Goal: Find specific page/section: Find specific page/section

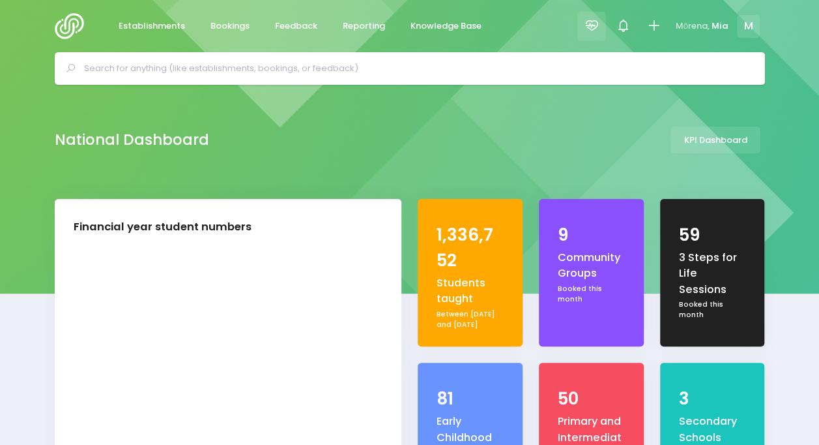
select select "5"
click at [592, 29] on icon at bounding box center [592, 25] width 15 height 15
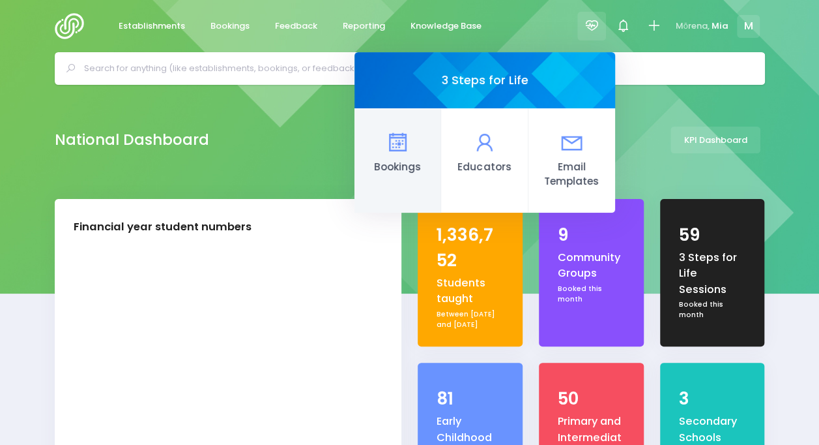
click at [388, 154] on icon at bounding box center [397, 142] width 25 height 25
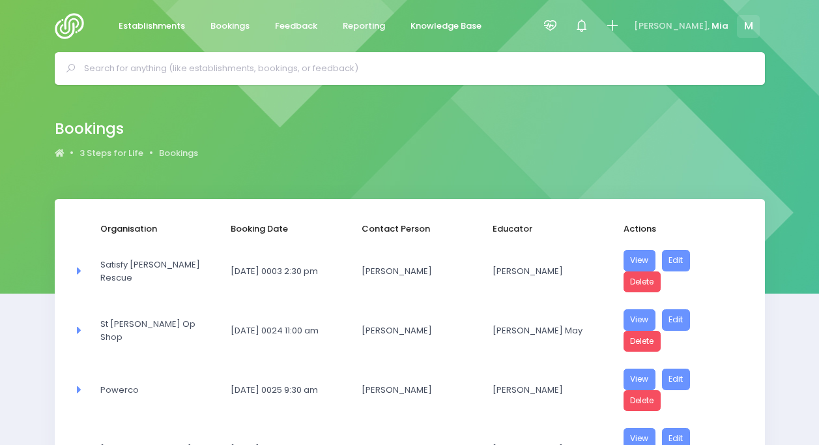
select select "20"
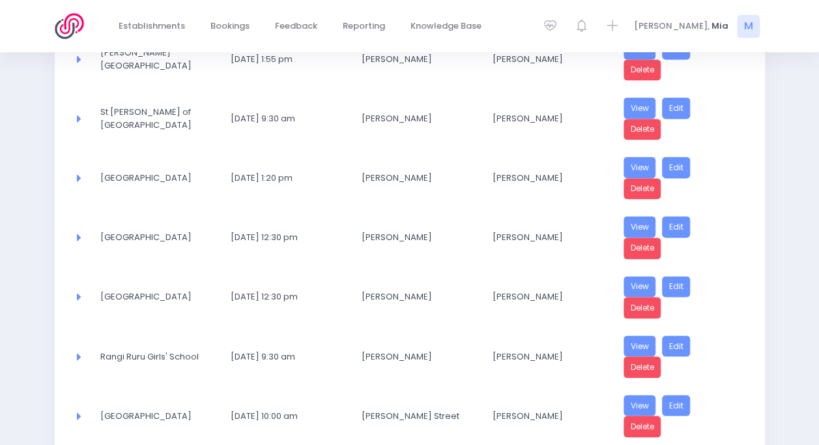
scroll to position [1069, 0]
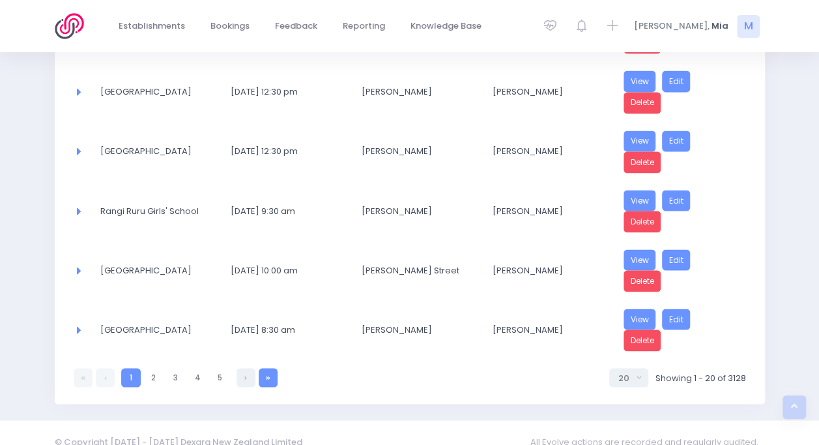
click at [272, 368] on link at bounding box center [268, 377] width 19 height 19
select select "20"
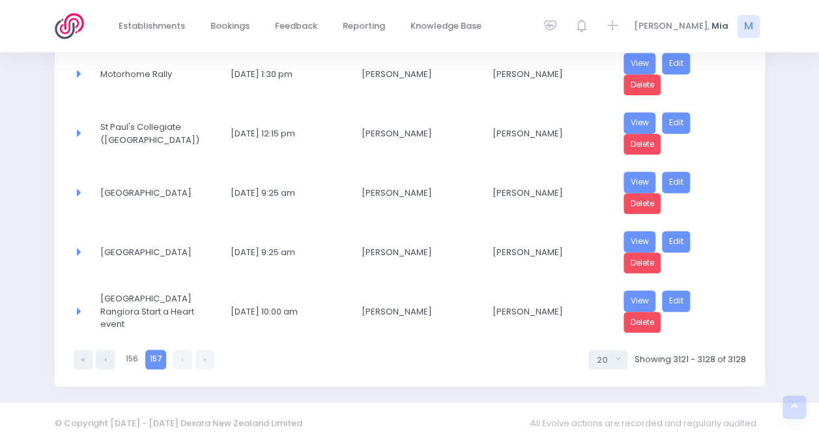
scroll to position [368, 0]
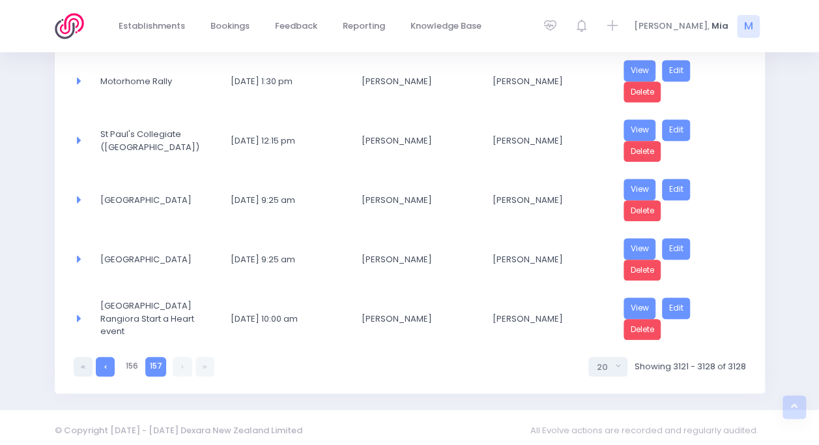
click at [109, 360] on link at bounding box center [105, 366] width 19 height 19
select select "20"
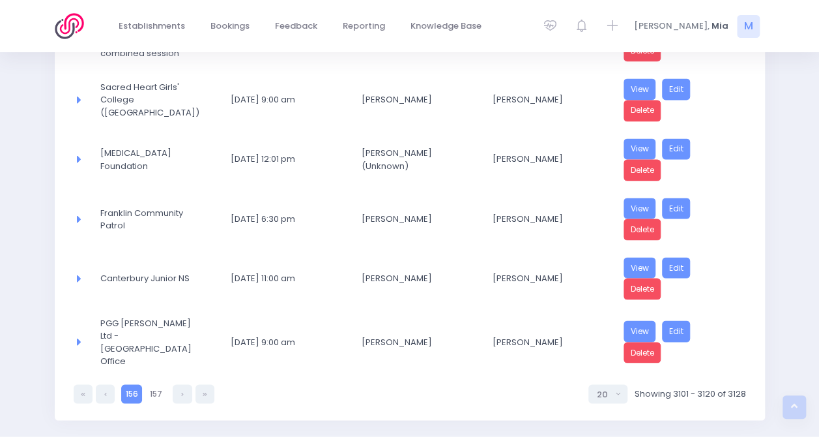
scroll to position [1069, 0]
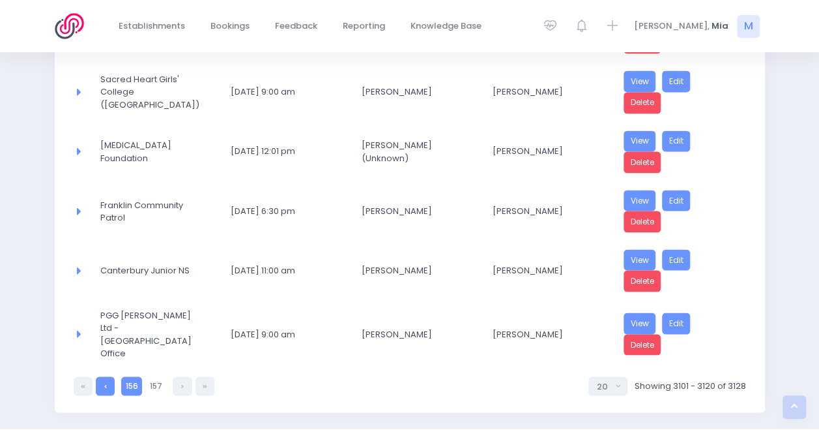
click at [103, 376] on link at bounding box center [105, 385] width 19 height 19
select select "20"
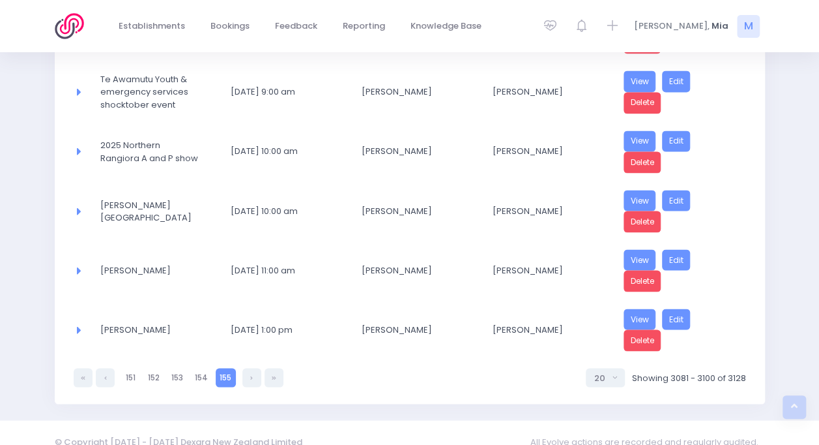
click at [103, 368] on link at bounding box center [105, 377] width 19 height 19
select select "20"
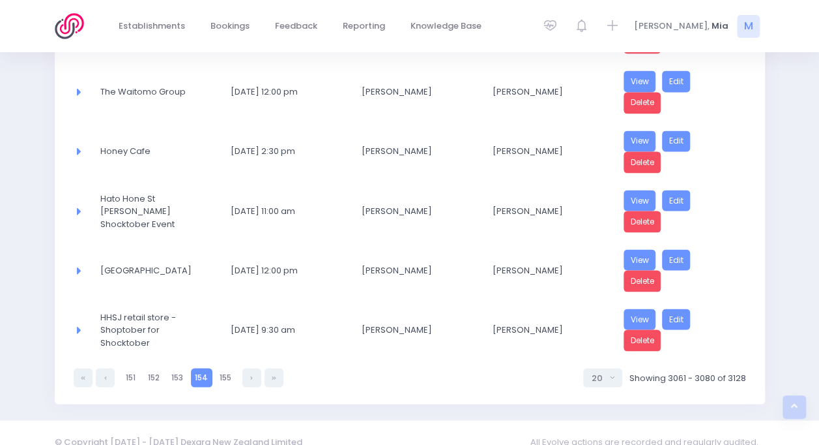
click at [103, 368] on link at bounding box center [105, 377] width 19 height 19
select select "20"
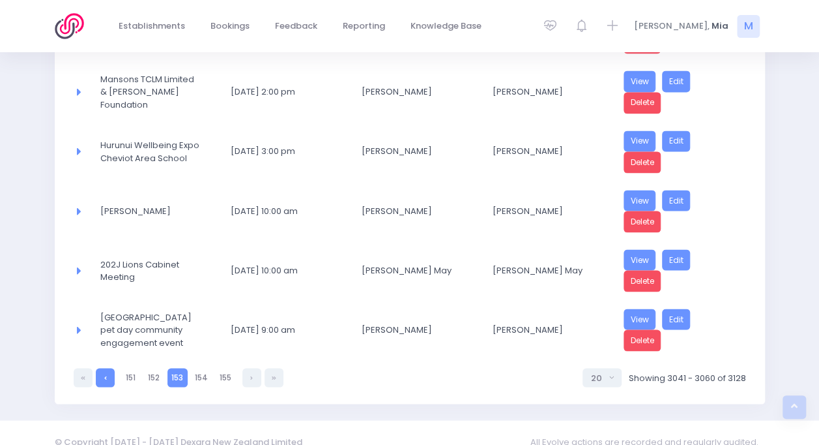
click at [104, 368] on link at bounding box center [105, 377] width 19 height 19
select select "20"
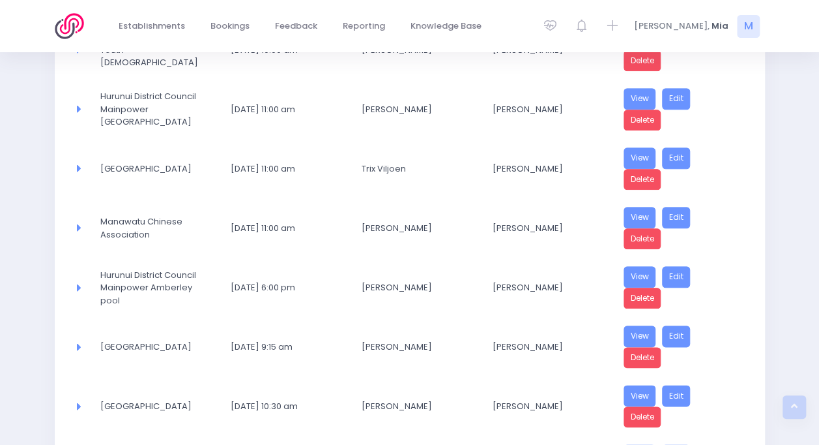
scroll to position [469, 0]
